Goal: Contribute content: Add original content to the website for others to see

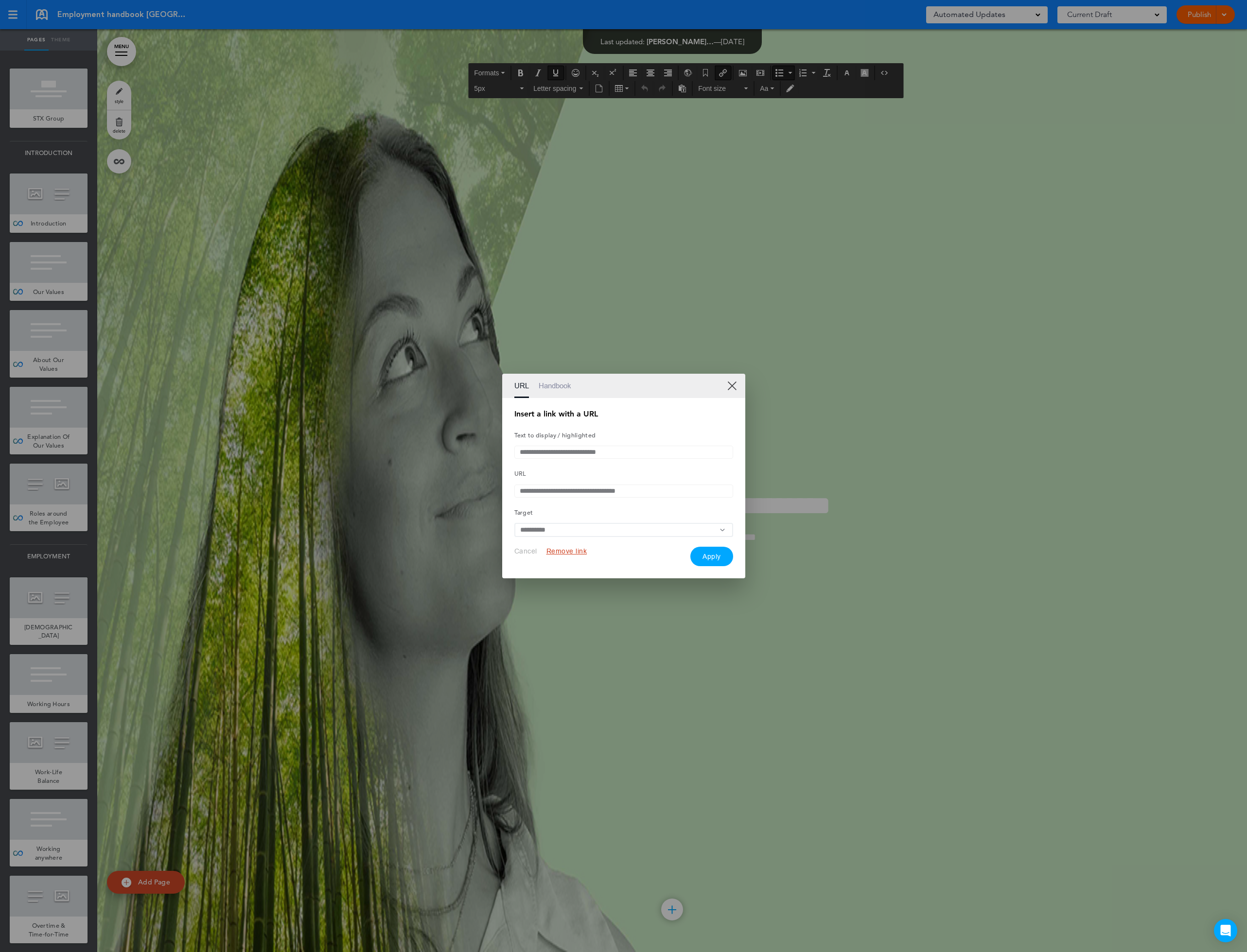
scroll to position [42267, 0]
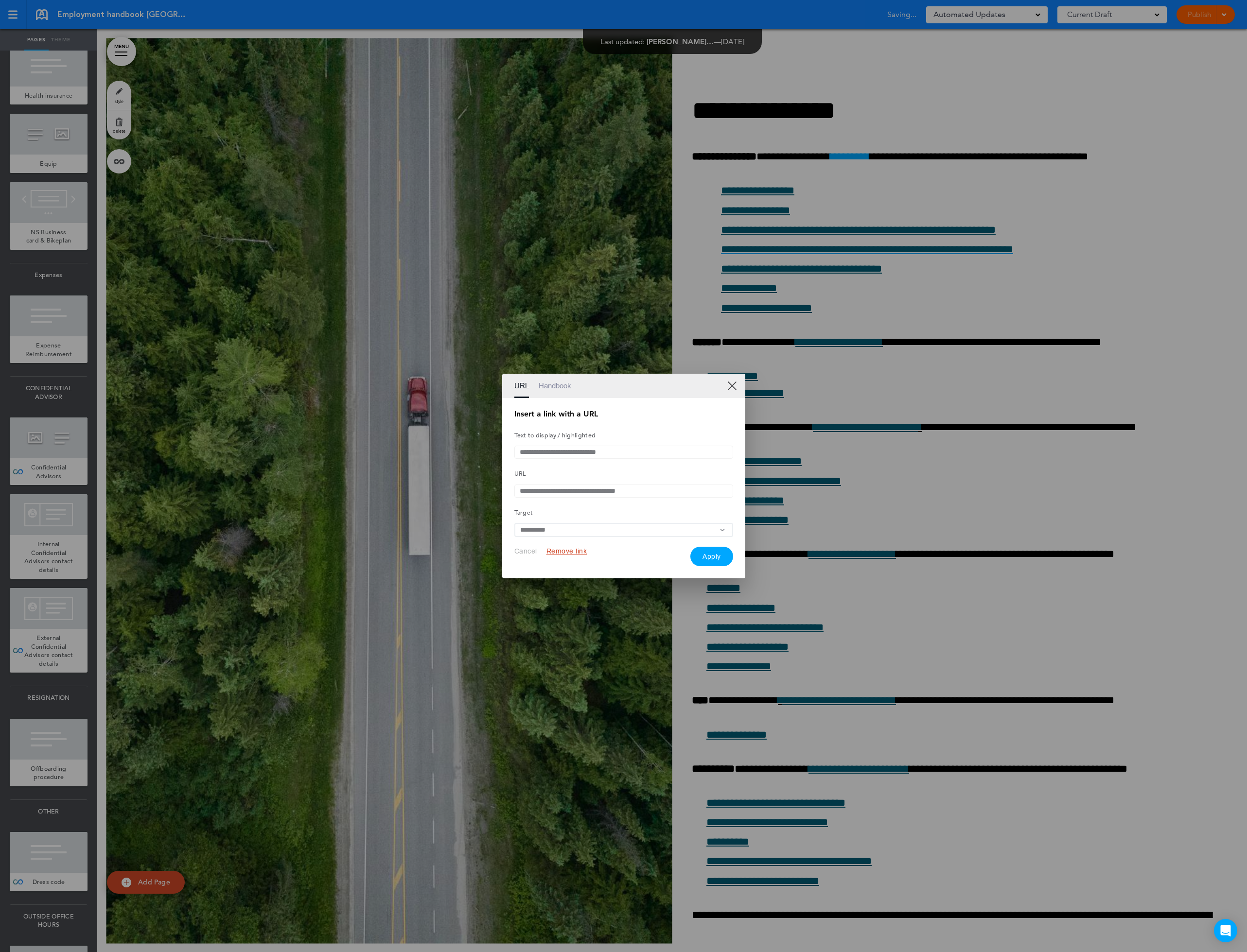
click at [729, 381] on link "XX" at bounding box center [732, 385] width 9 height 9
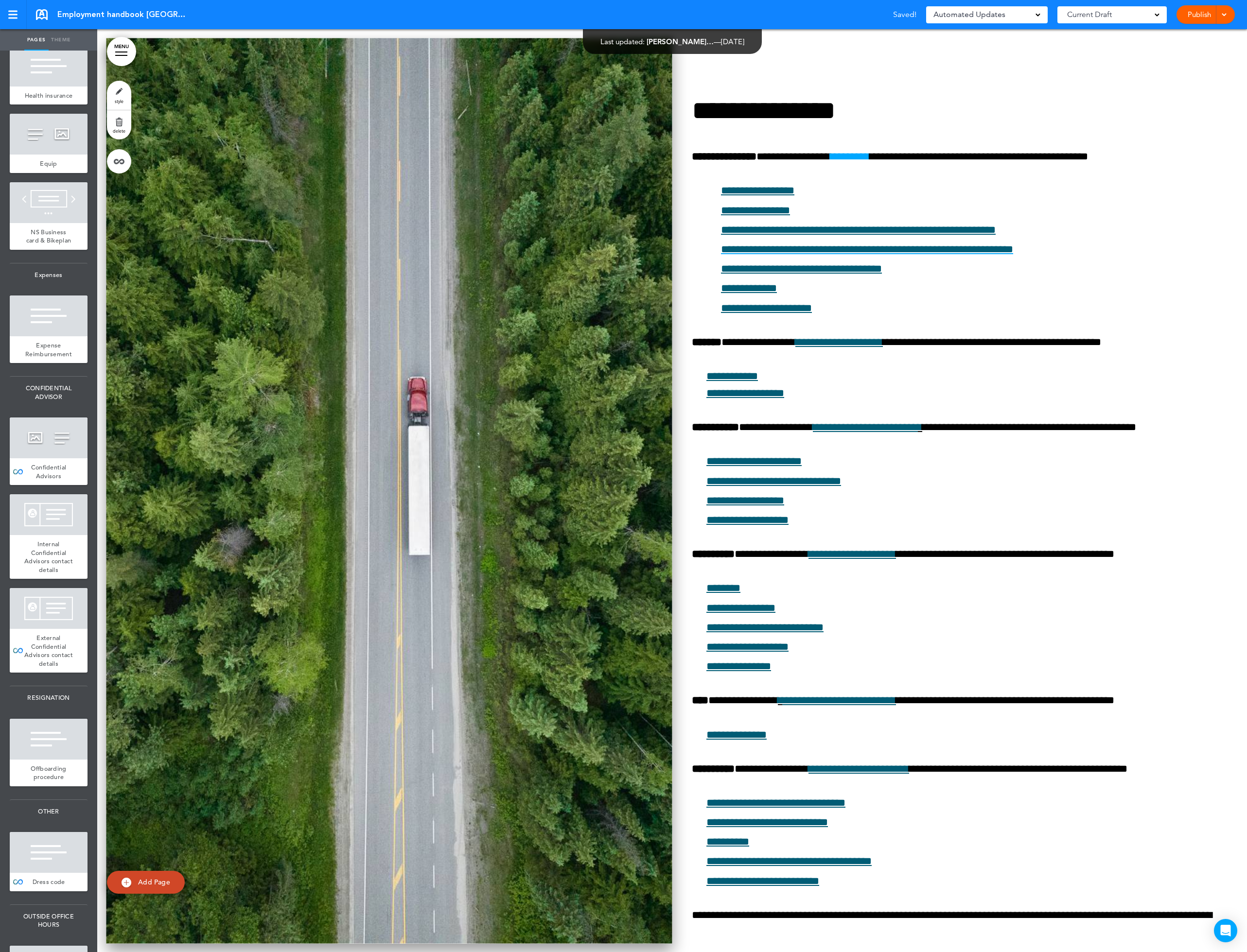
scroll to position [41903, 0]
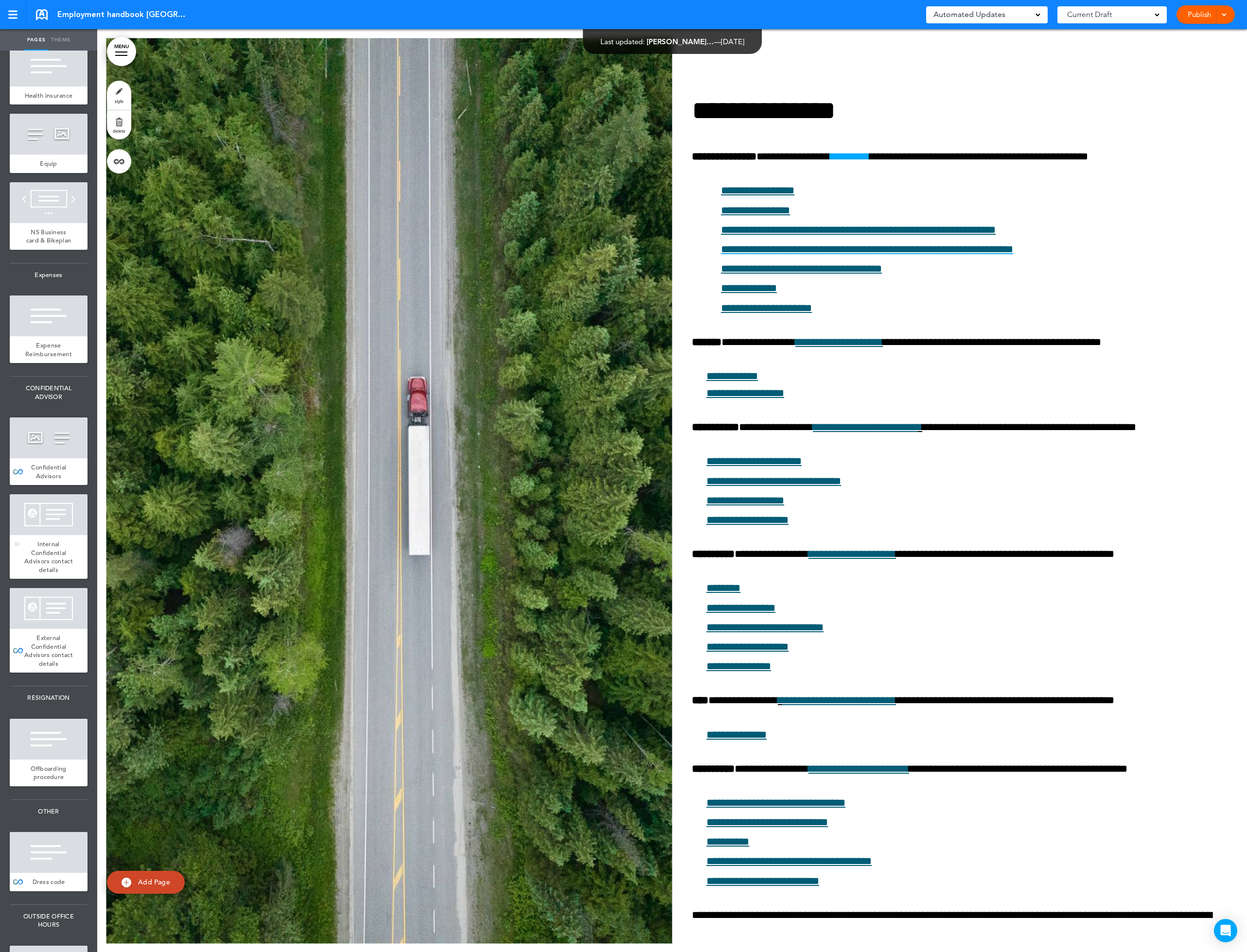
click at [44, 574] on span "Internal Confidential Advisors contact details" at bounding box center [49, 557] width 49 height 34
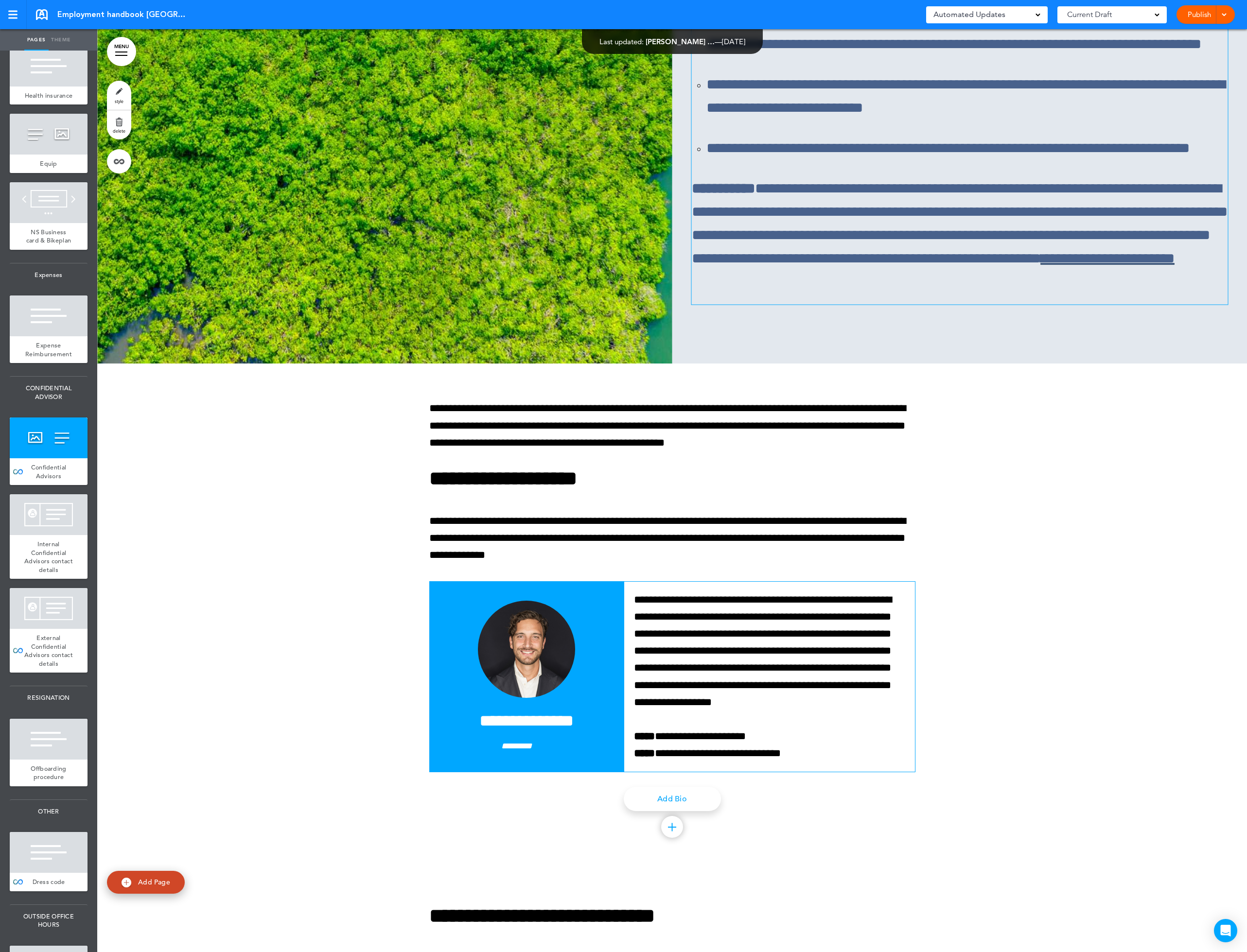
scroll to position [36394, 0]
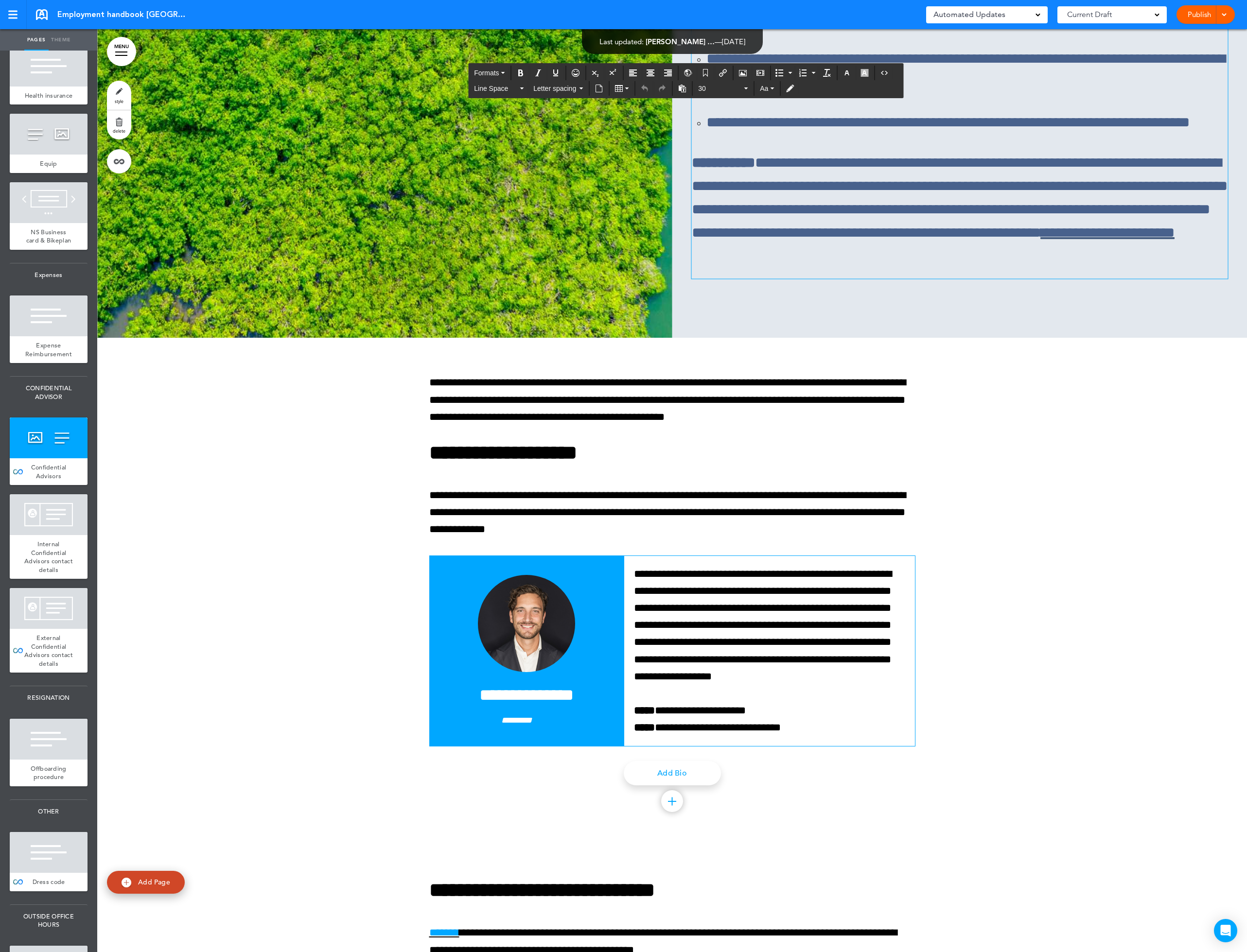
drag, startPoint x: 855, startPoint y: 502, endPoint x: 883, endPoint y: 515, distance: 30.9
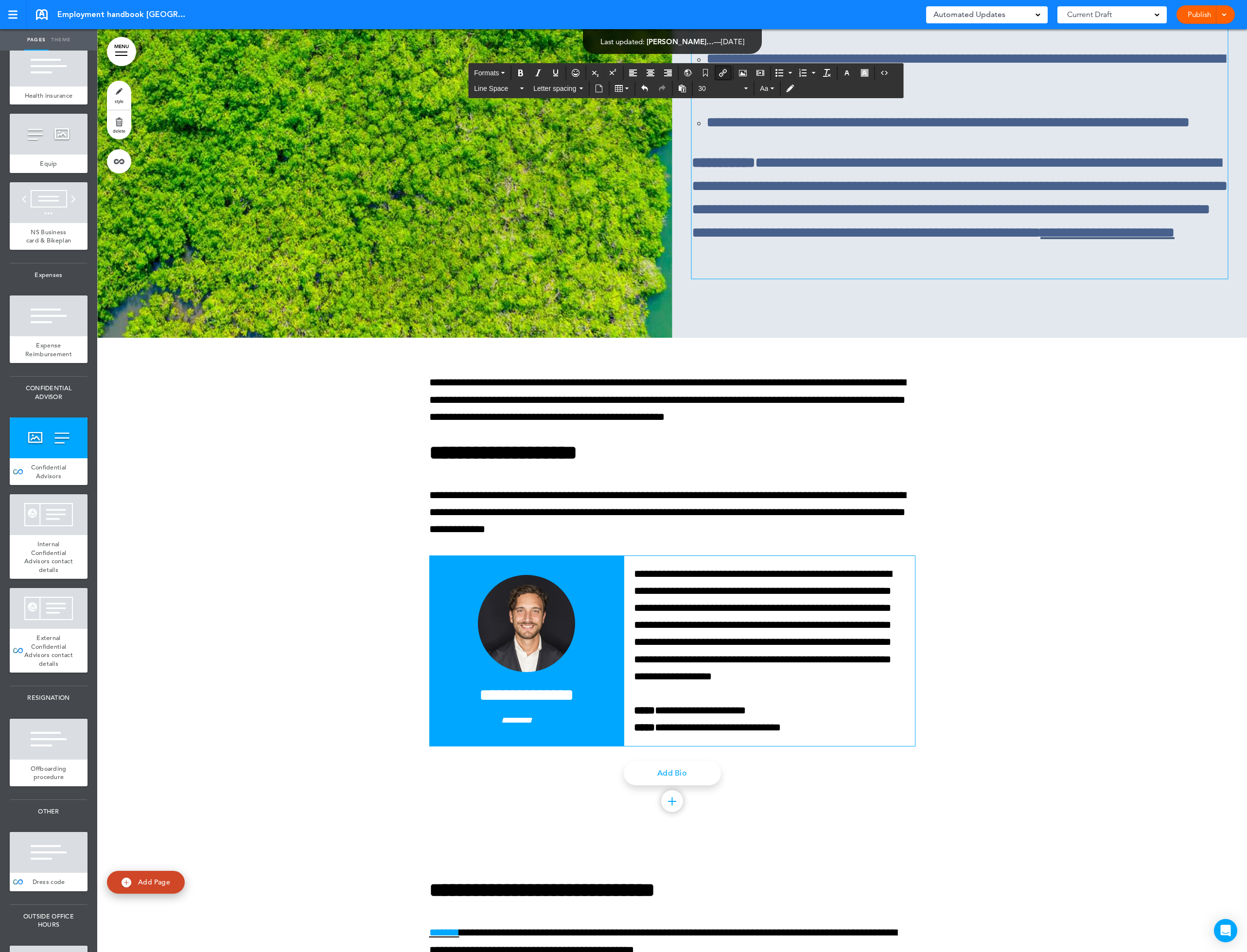
click at [727, 73] on icon "Insert/edit airmason link" at bounding box center [723, 73] width 8 height 8
type input "****"
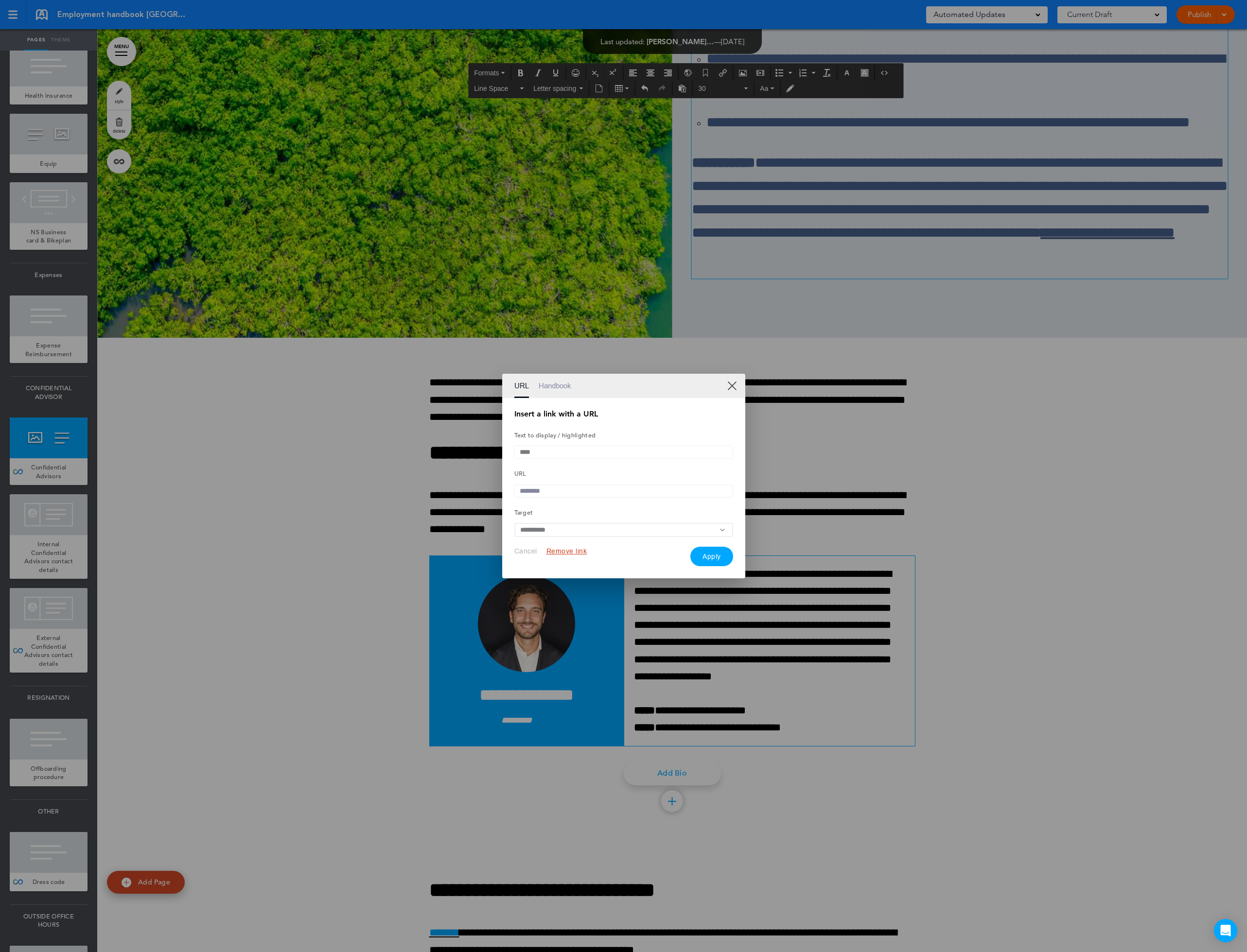
click at [545, 490] on input "text" at bounding box center [624, 491] width 219 height 13
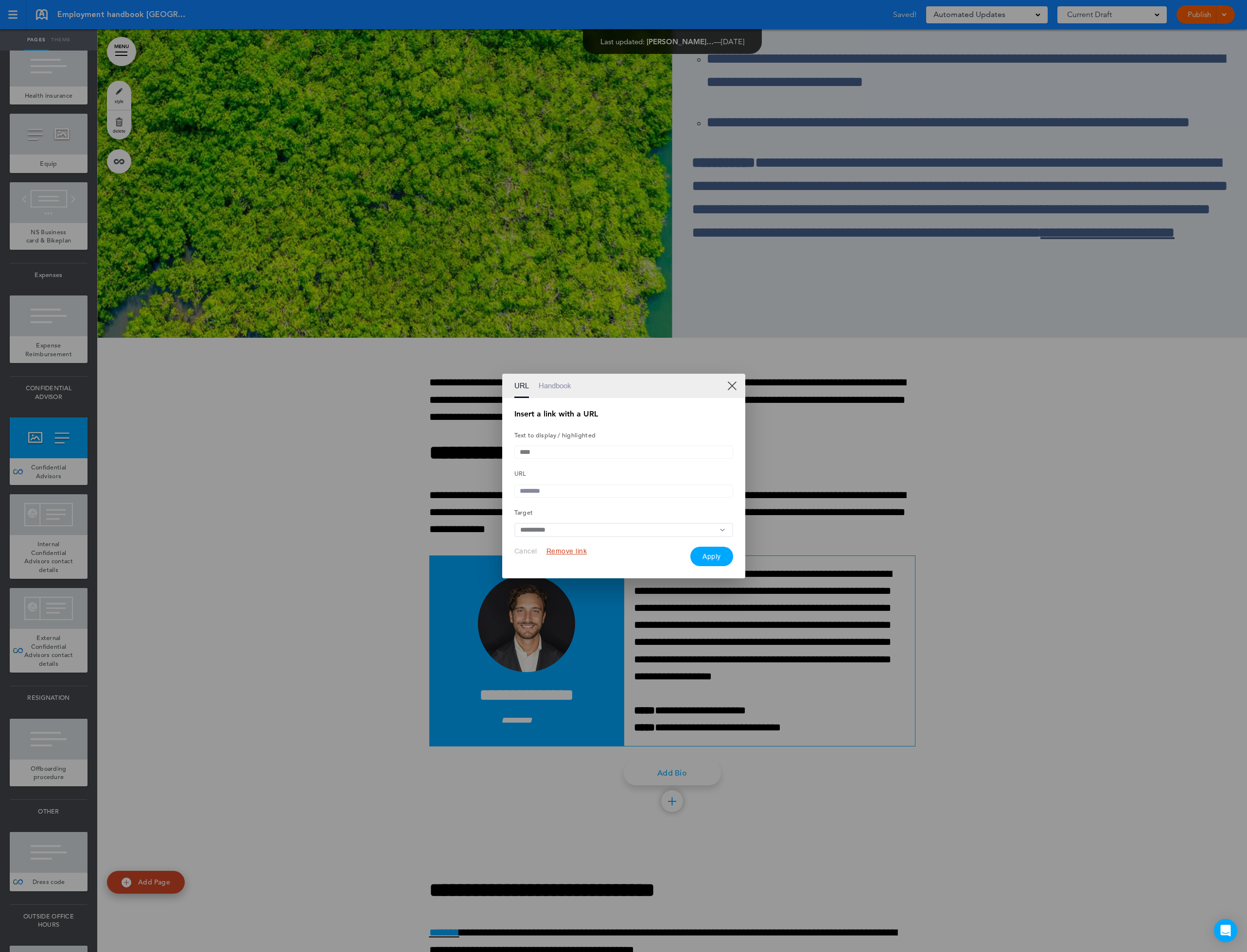
paste input "**********"
type input "**********"
click at [717, 559] on button "Apply" at bounding box center [712, 556] width 43 height 20
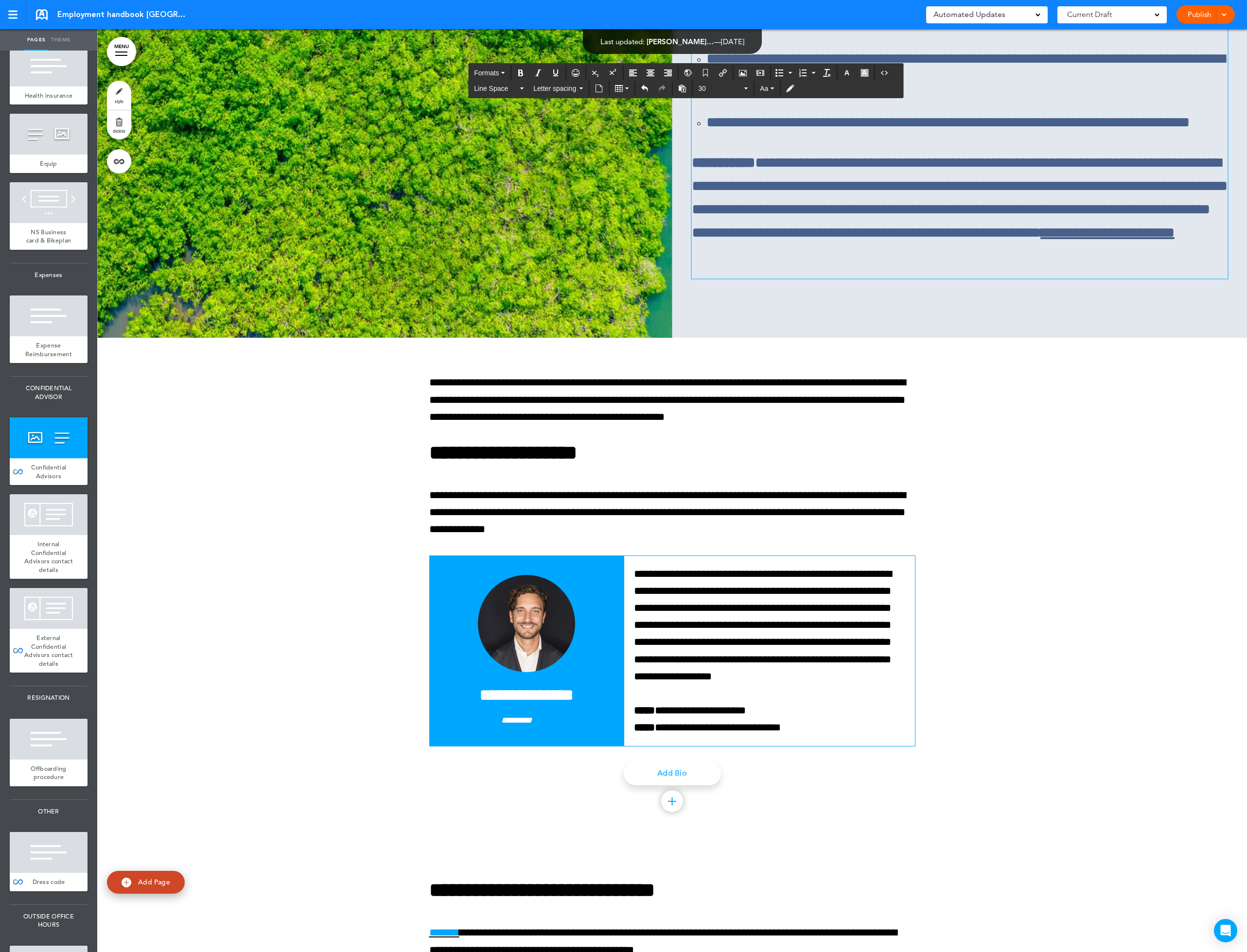
drag, startPoint x: 854, startPoint y: 508, endPoint x: 871, endPoint y: 505, distance: 17.3
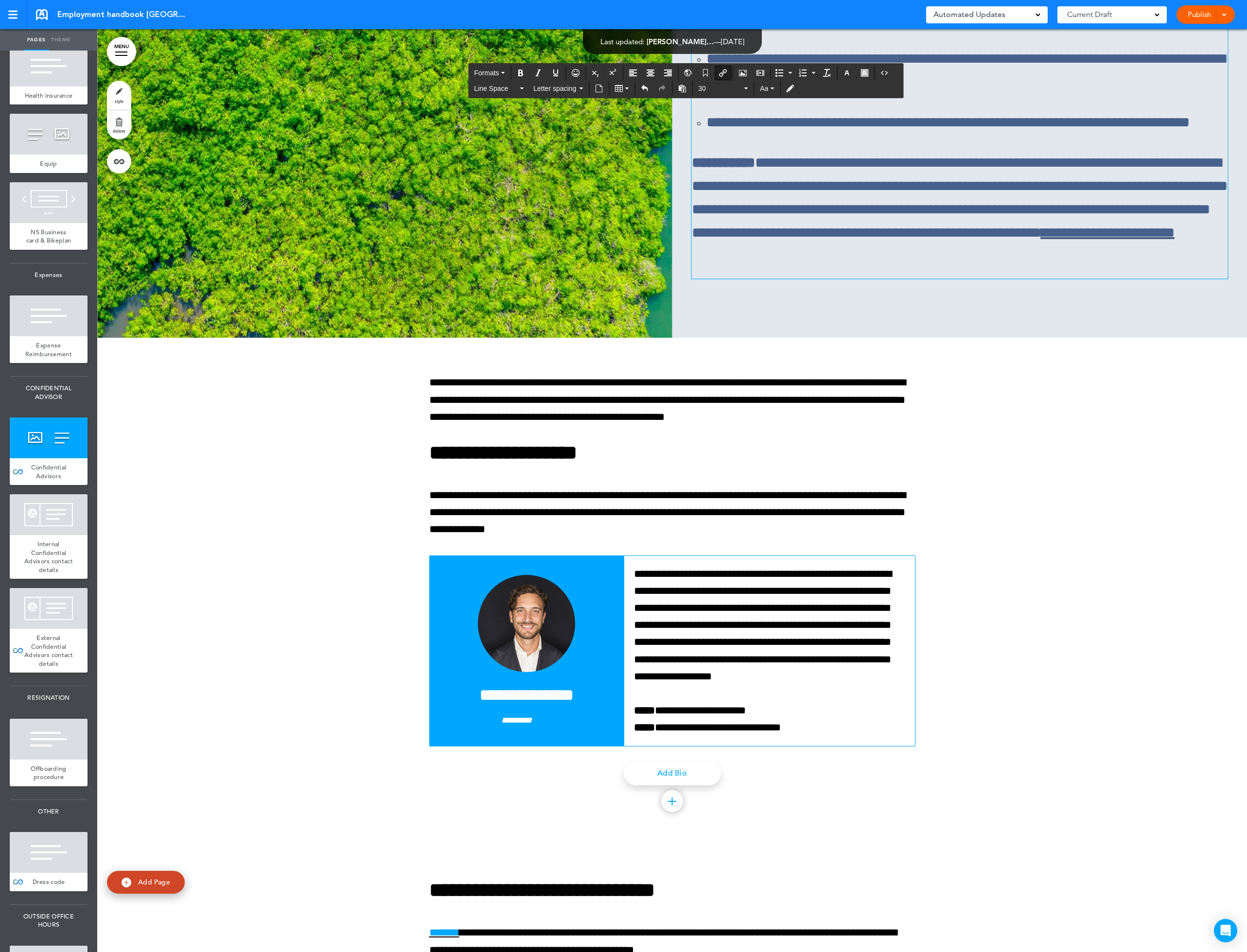
drag, startPoint x: 855, startPoint y: 518, endPoint x: 887, endPoint y: 518, distance: 32.0
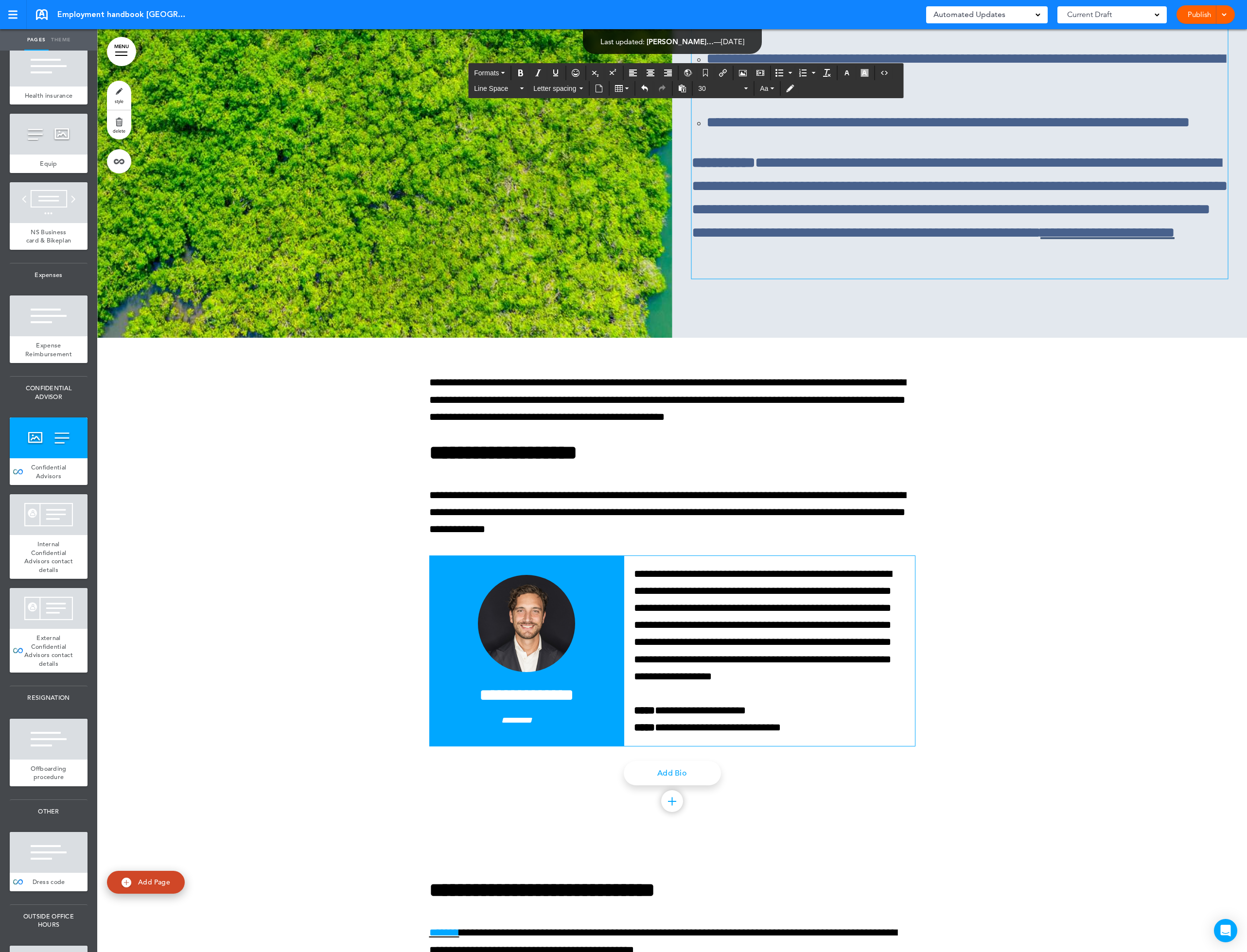
click at [727, 70] on icon "Insert/edit airmason link" at bounding box center [723, 73] width 8 height 8
type input "****"
type input "**********"
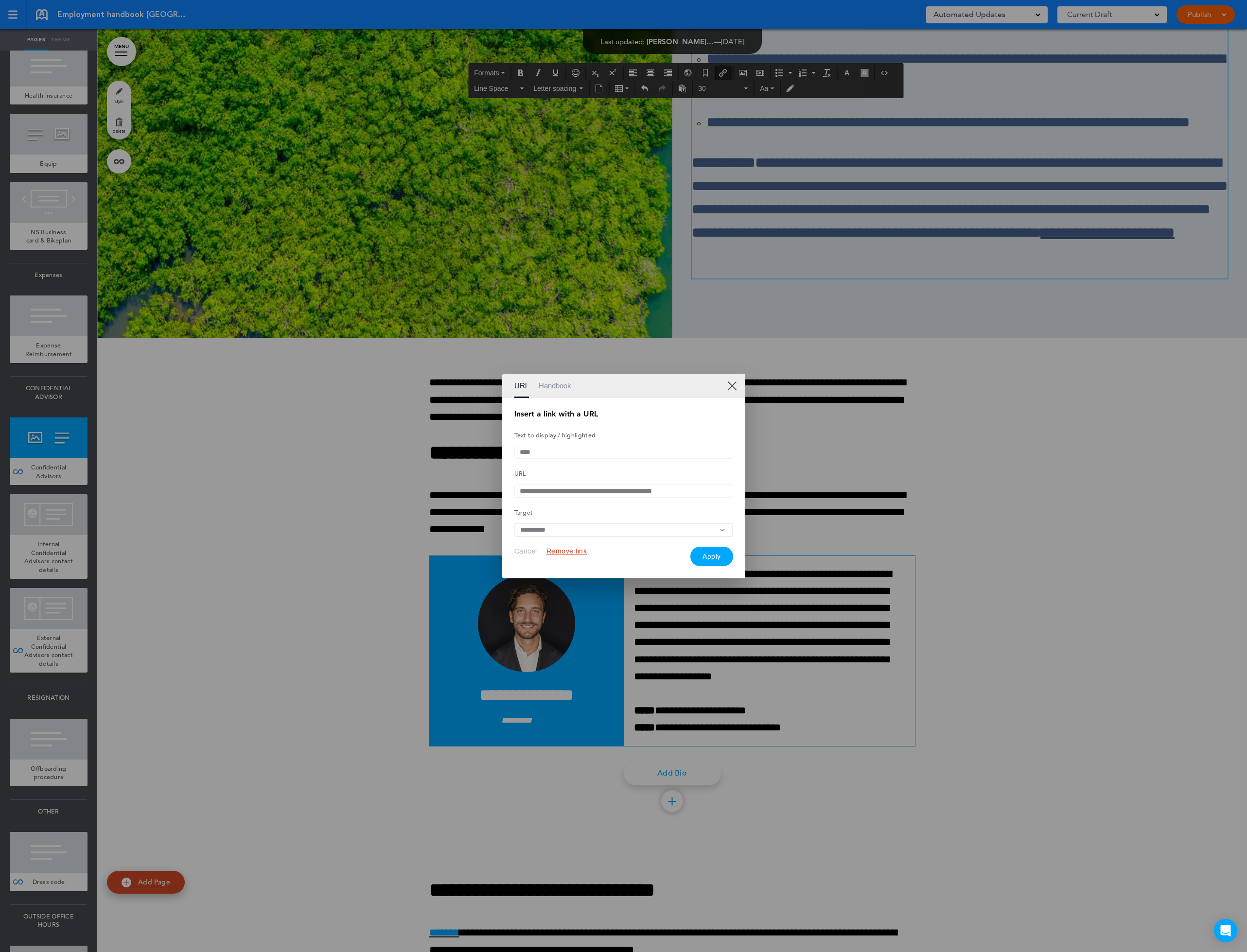
click at [600, 274] on div at bounding box center [624, 476] width 1247 height 952
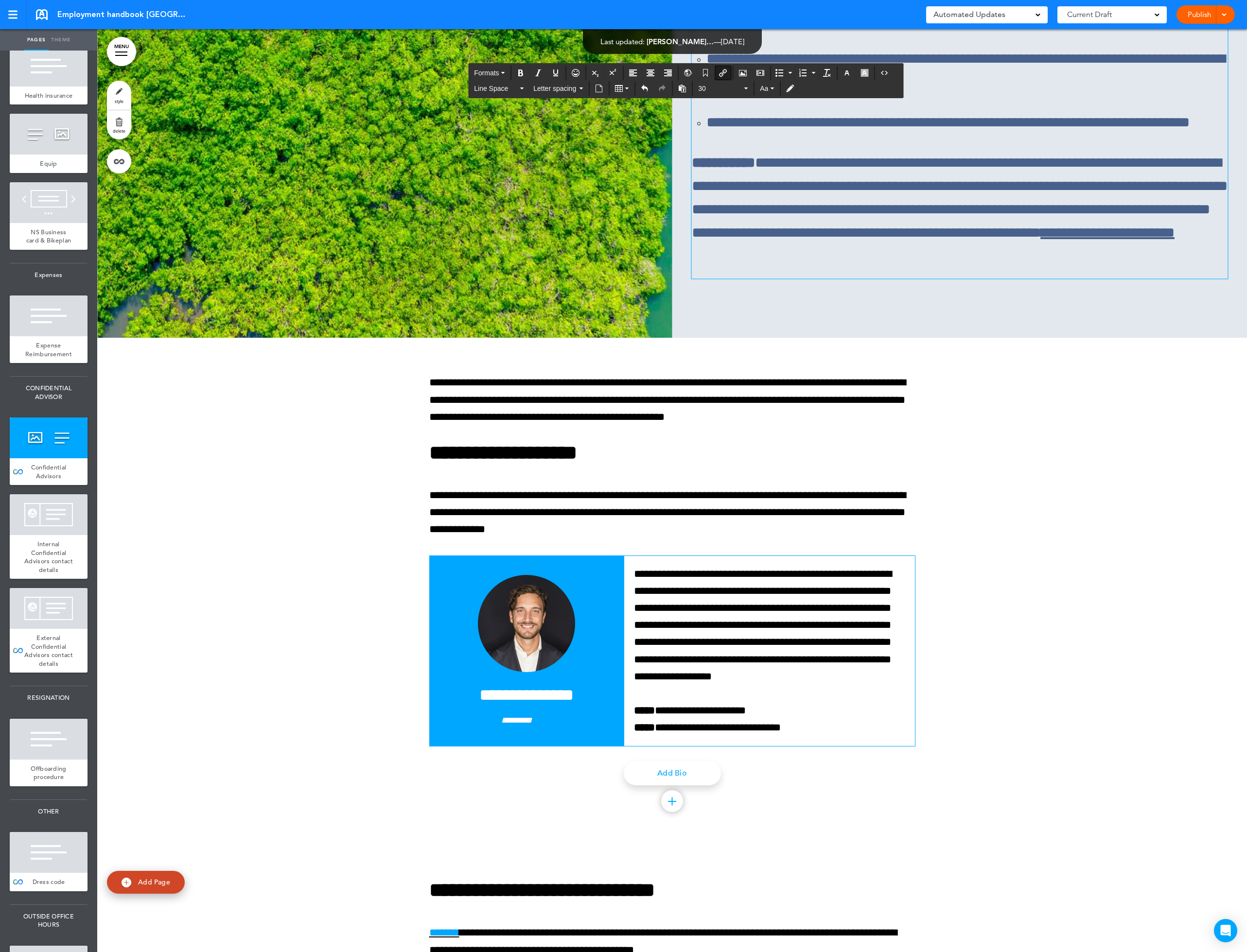
drag, startPoint x: 852, startPoint y: 501, endPoint x: 880, endPoint y: 506, distance: 28.4
click at [556, 70] on icon "Underline" at bounding box center [556, 73] width 8 height 8
click at [851, 75] on icon "button" at bounding box center [847, 73] width 8 height 8
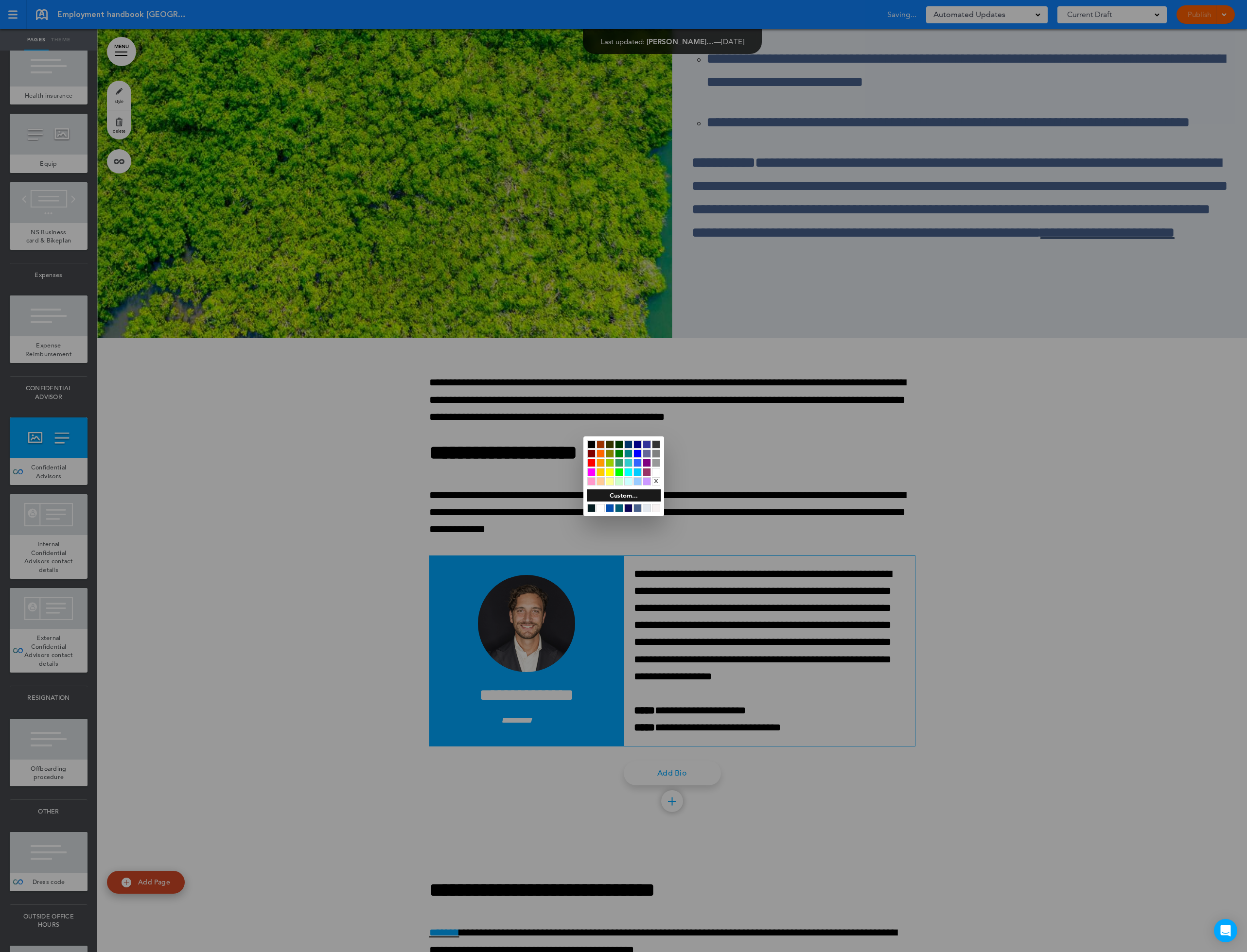
click at [639, 468] on div at bounding box center [638, 472] width 8 height 8
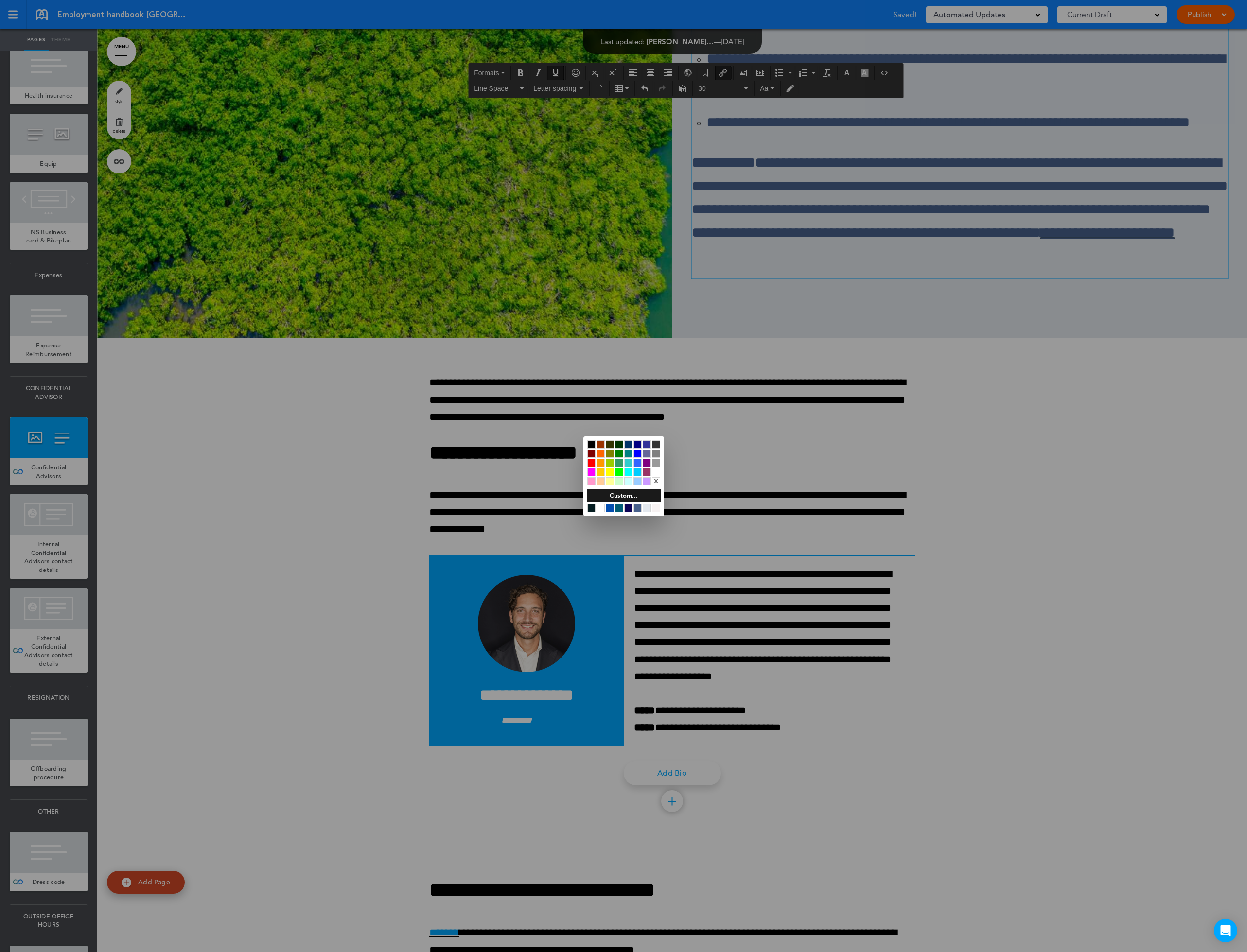
click at [1040, 486] on div at bounding box center [624, 476] width 1247 height 952
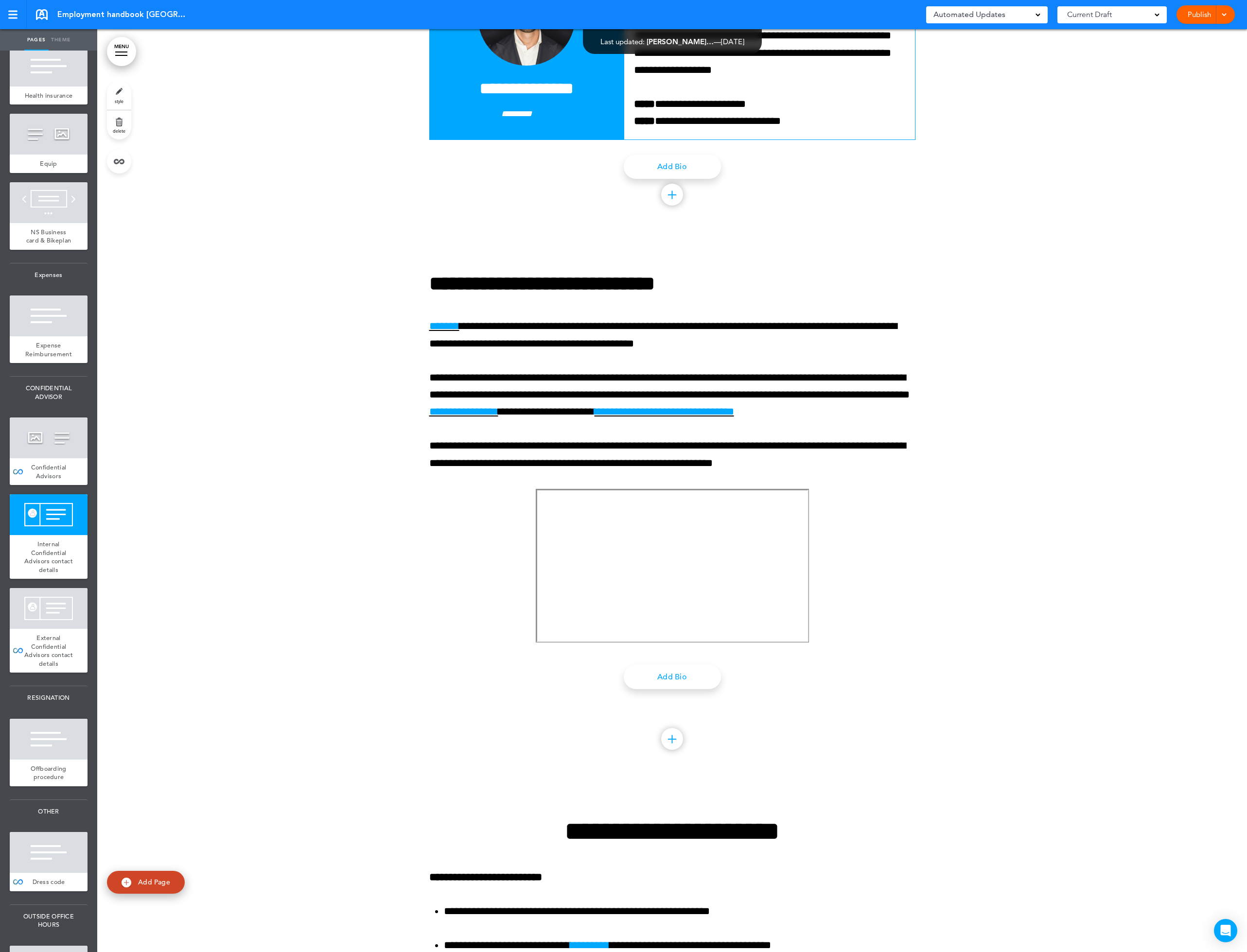
scroll to position [37050, 0]
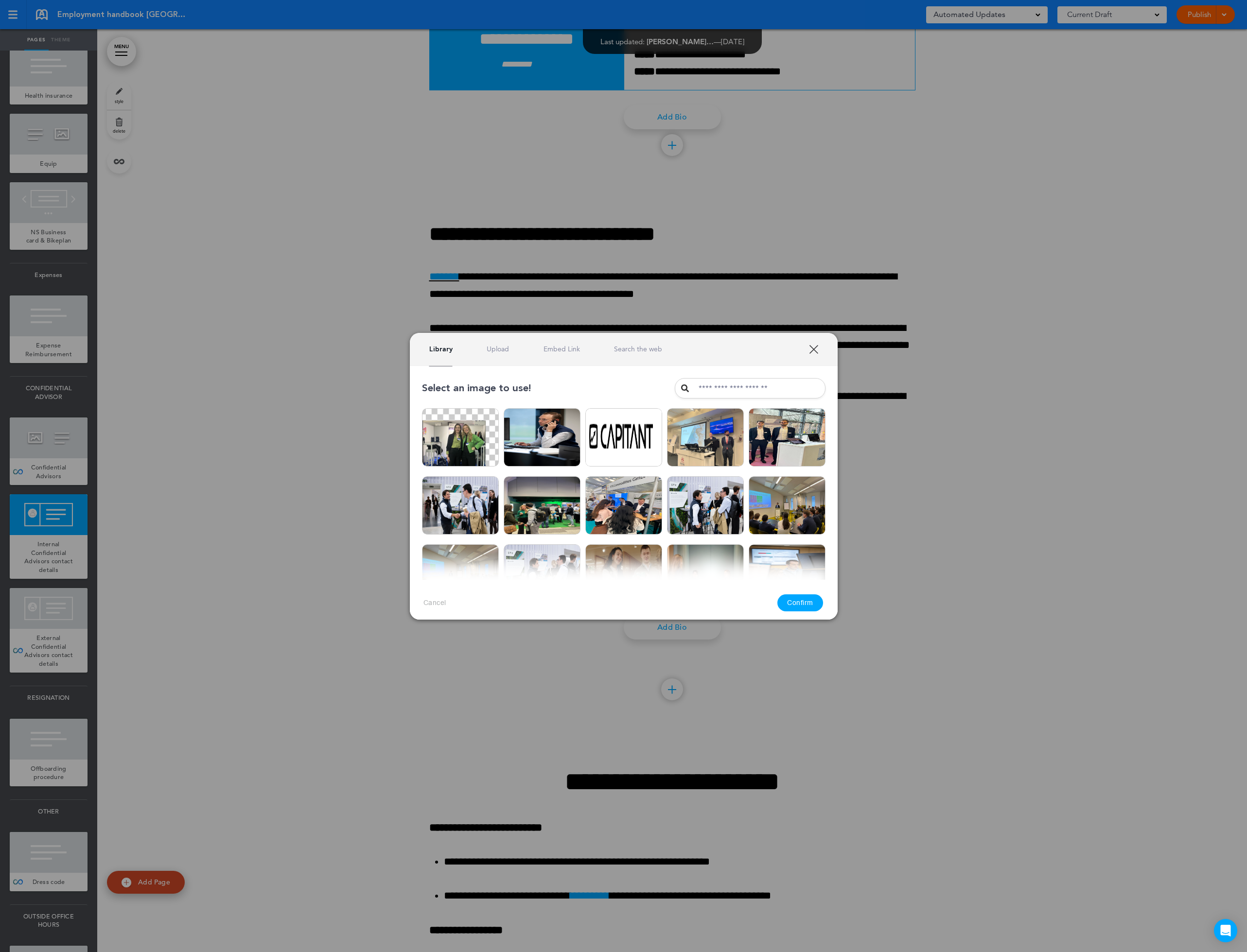
click at [816, 347] on link "XXX" at bounding box center [814, 349] width 9 height 9
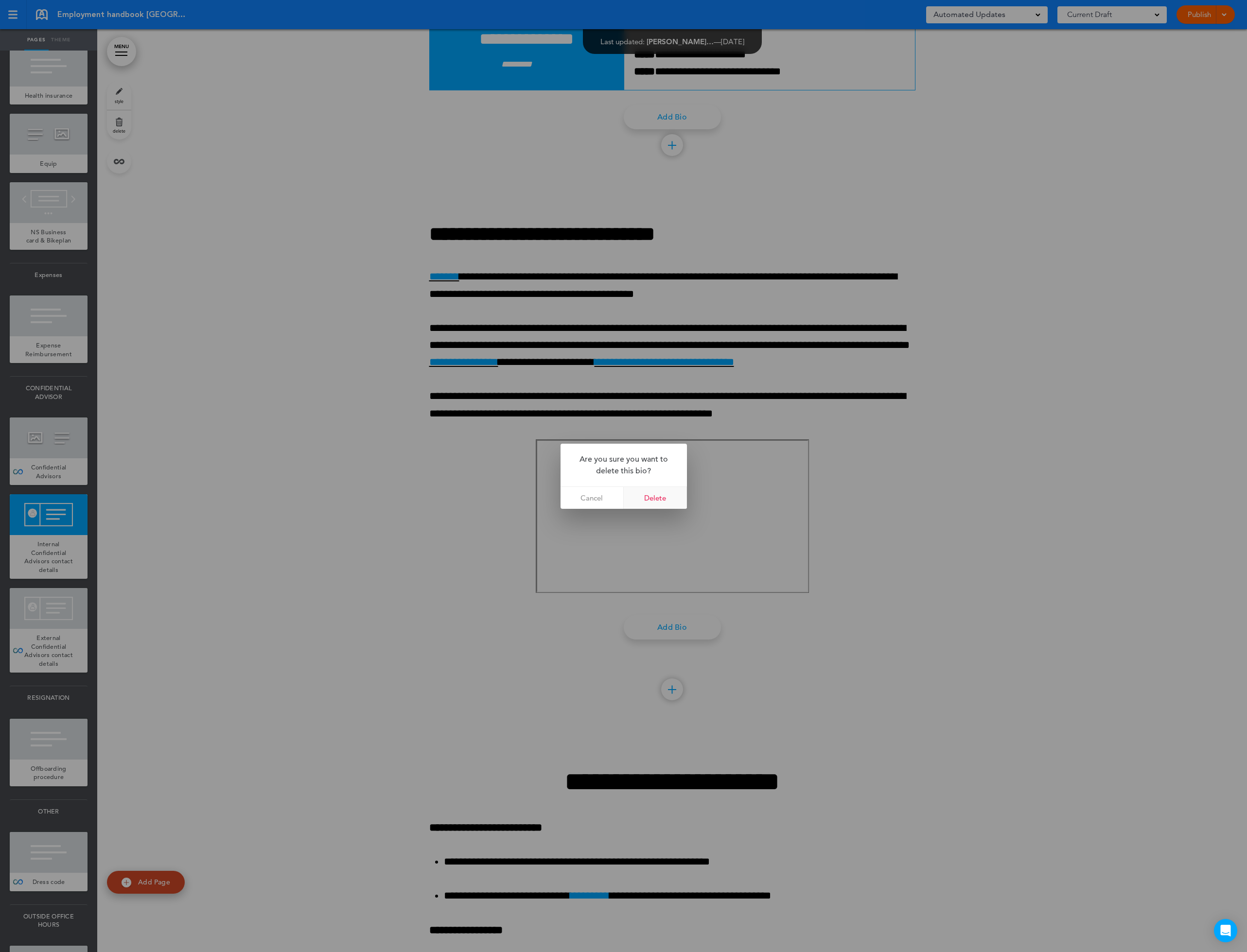
click at [647, 499] on link "Delete" at bounding box center [655, 498] width 63 height 22
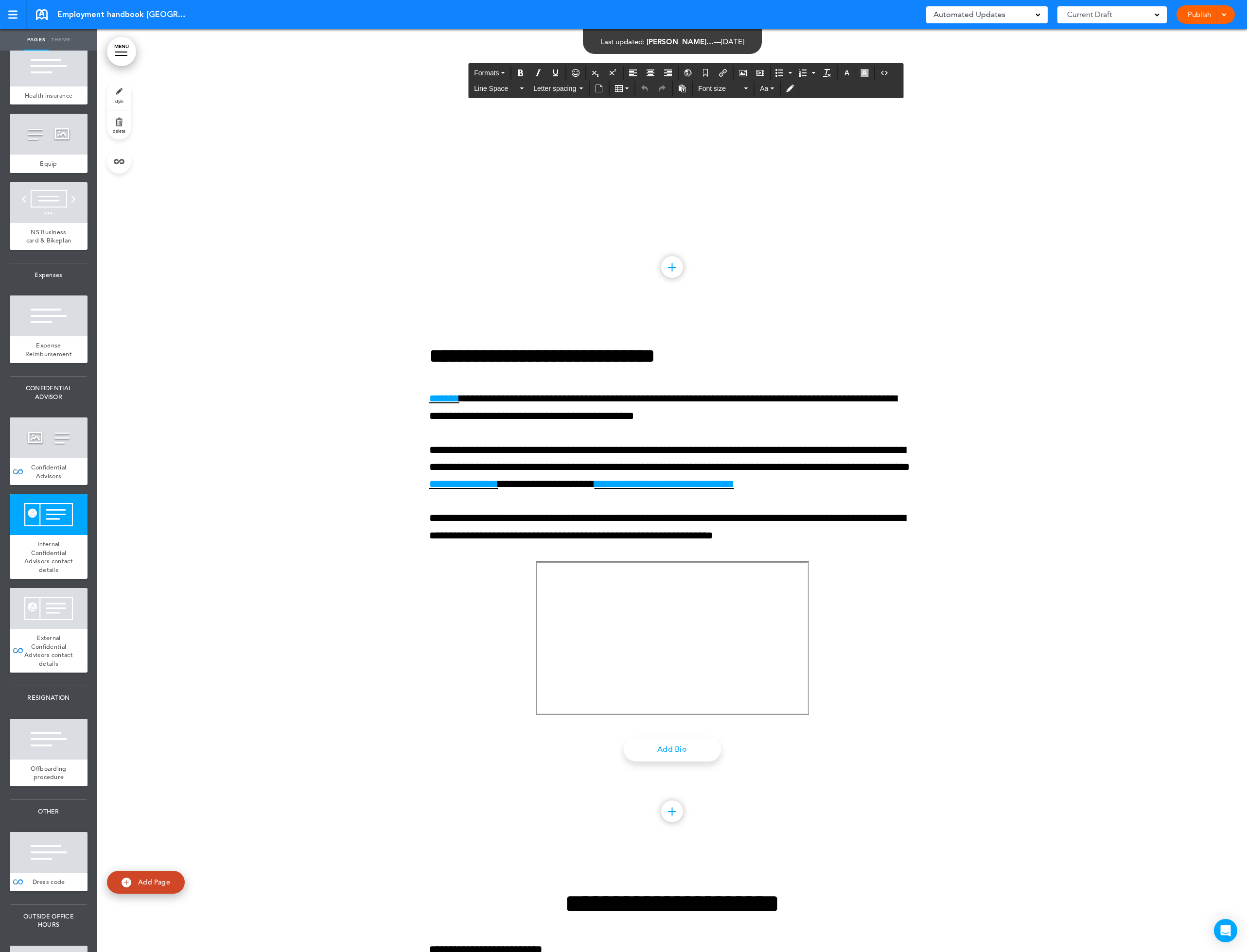
scroll to position [37050, 0]
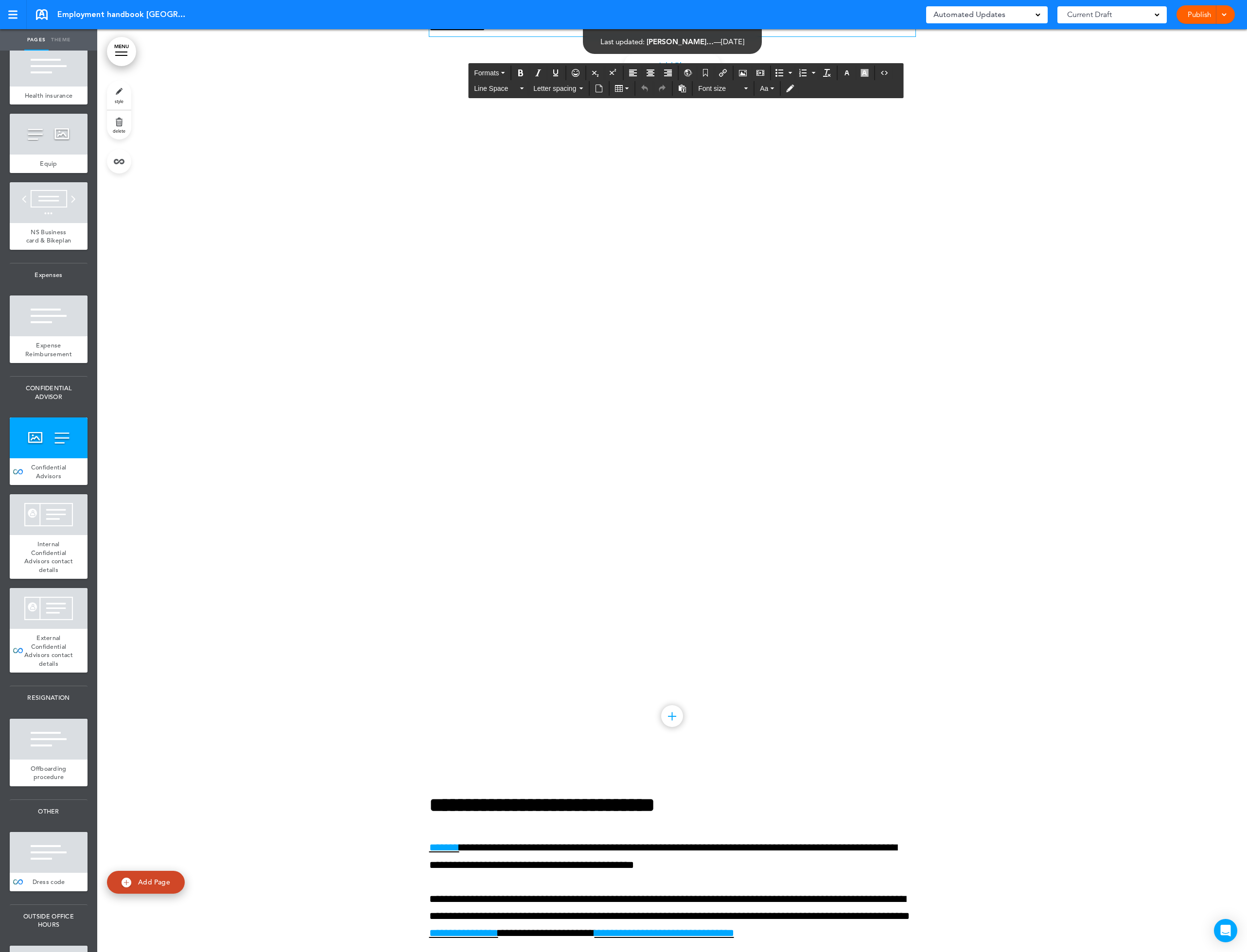
scroll to position [36904, 0]
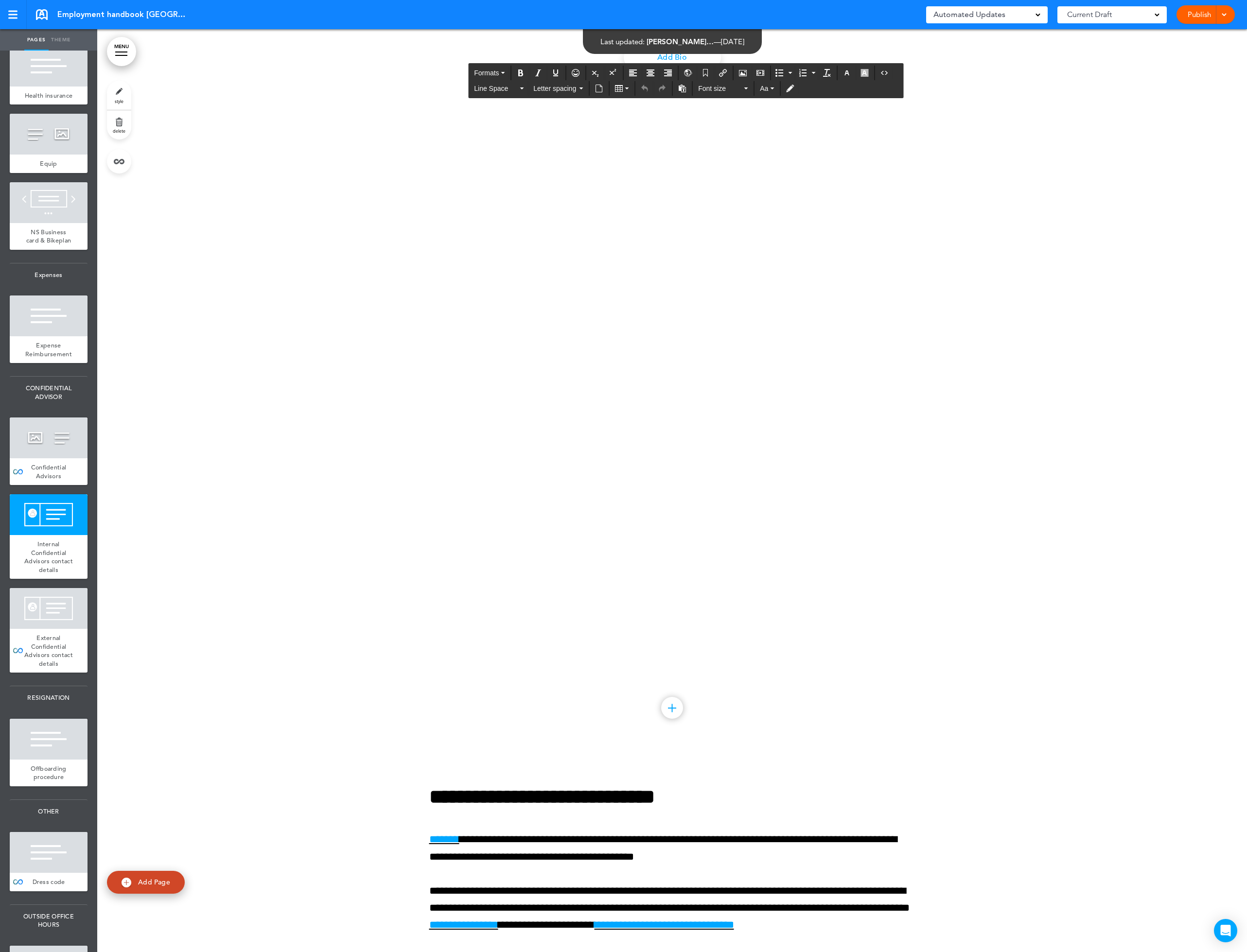
drag, startPoint x: 596, startPoint y: 652, endPoint x: 440, endPoint y: 486, distance: 227.8
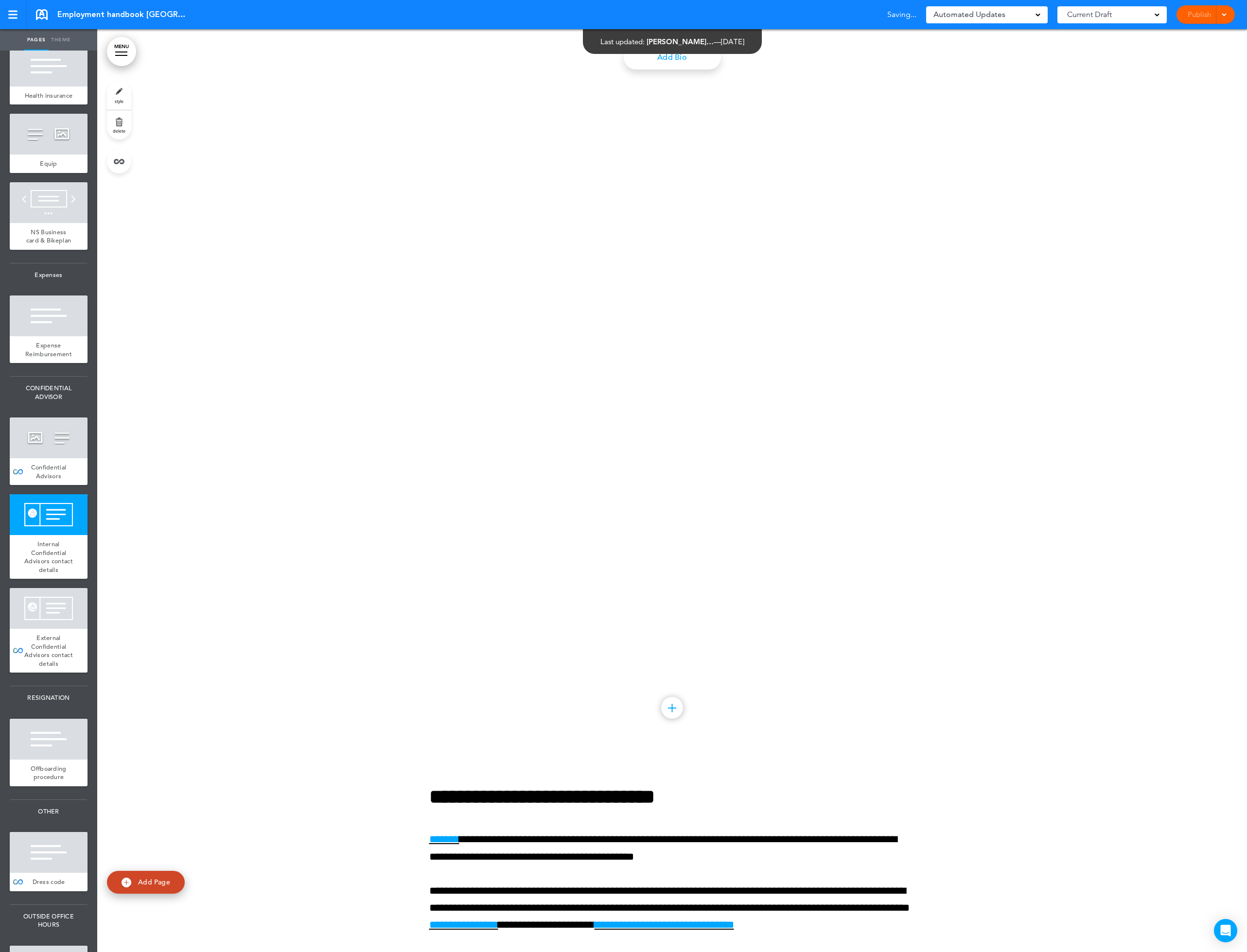
click at [891, 69] on div "Add Bio" at bounding box center [672, 58] width 486 height 24
